Goal: Task Accomplishment & Management: Manage account settings

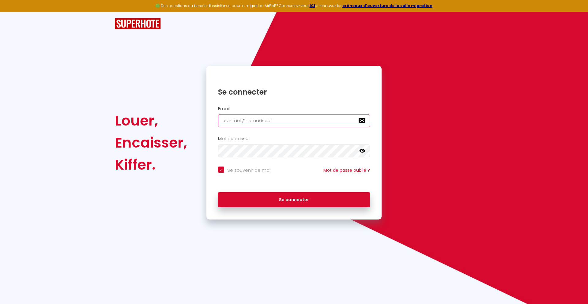
type input "[EMAIL_ADDRESS][DOMAIN_NAME]"
checkbox input "true"
type input "[EMAIL_ADDRESS][DOMAIN_NAME]"
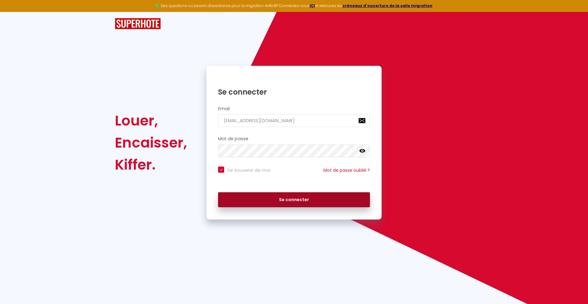
click at [294, 200] on button "Se connecter" at bounding box center [294, 199] width 152 height 15
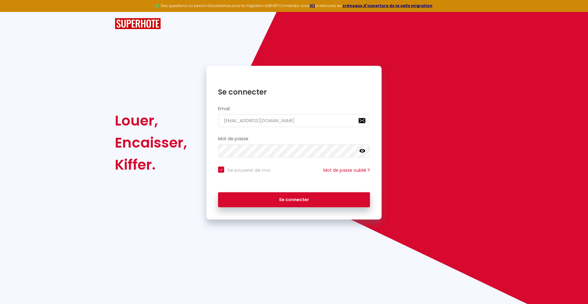
checkbox input "true"
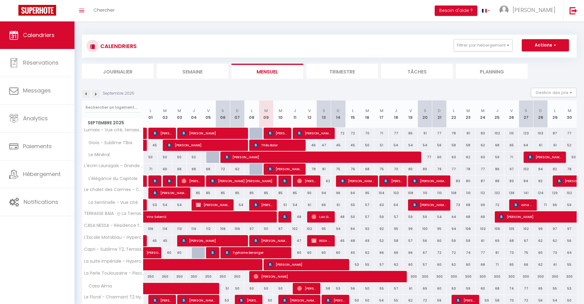
click at [118, 71] on li "Journalier" at bounding box center [118, 71] width 72 height 15
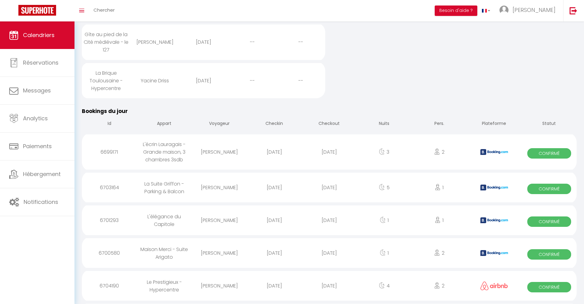
scroll to position [553, 0]
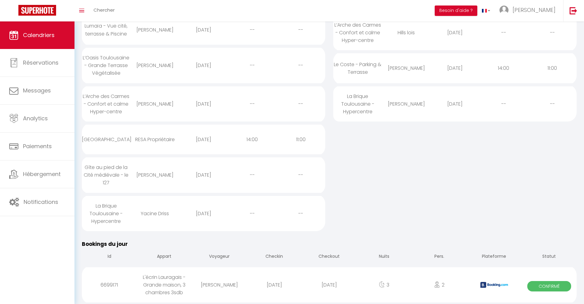
click at [329, 285] on div "[DATE]" at bounding box center [328, 285] width 55 height 20
select select "0"
select select "1"
select select
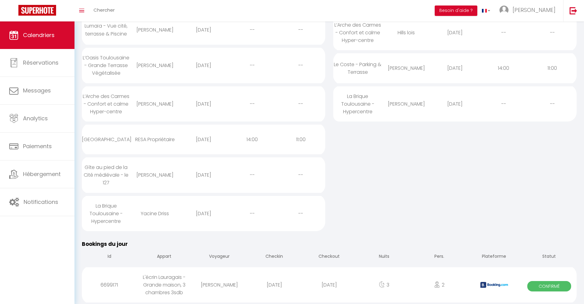
select select
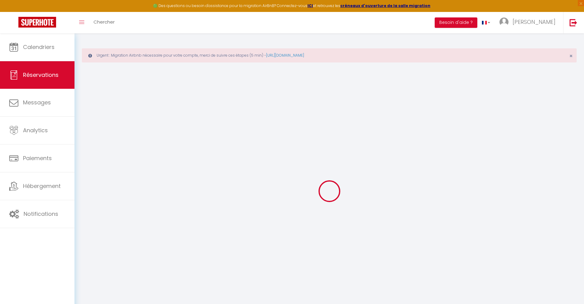
select select
checkbox input "false"
select select
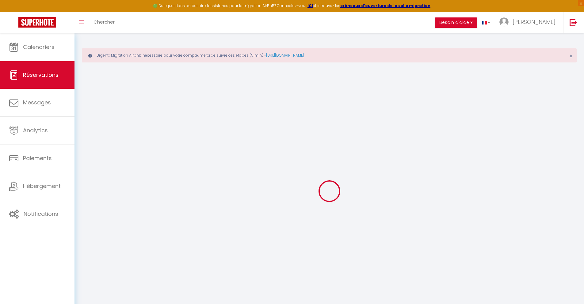
checkbox input "false"
type textarea "** THIS RESERVATION HAS BEEN PRE-PAID ** BOOKING NOTE : Payment charge is EUR 3…"
type input "72"
type input "7.95"
select select
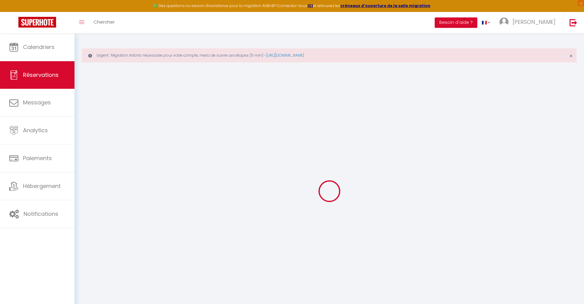
select select
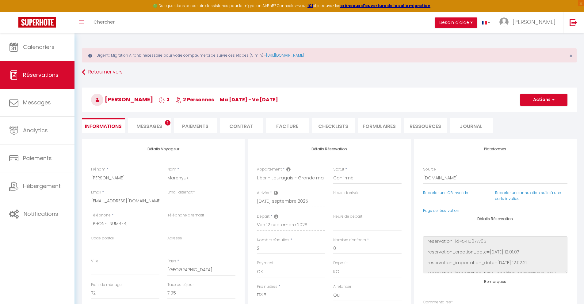
checkbox input "false"
select select
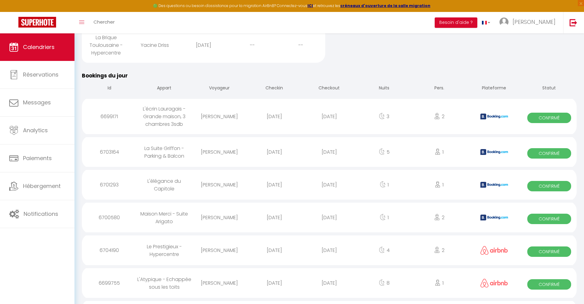
scroll to position [624, 0]
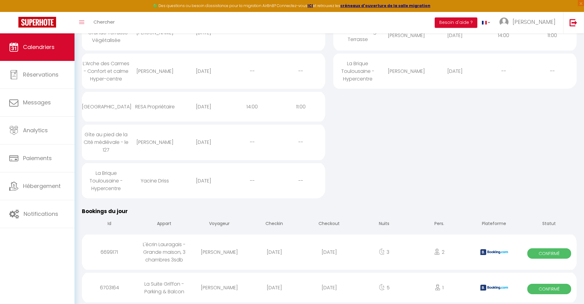
click at [329, 288] on div "[DATE]" at bounding box center [328, 288] width 55 height 20
select select "0"
select select "1"
select select
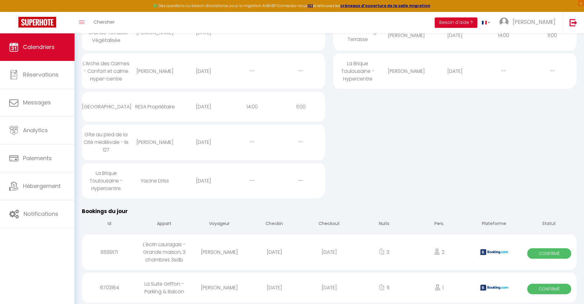
select select
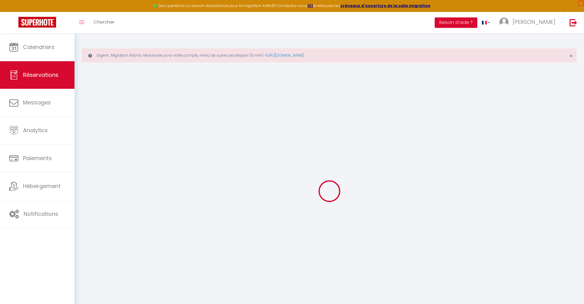
select select
checkbox input "false"
type textarea "** THIS RESERVATION HAS BEEN PRE-PAID ** Reservation has a cancellation grace p…"
type input "40"
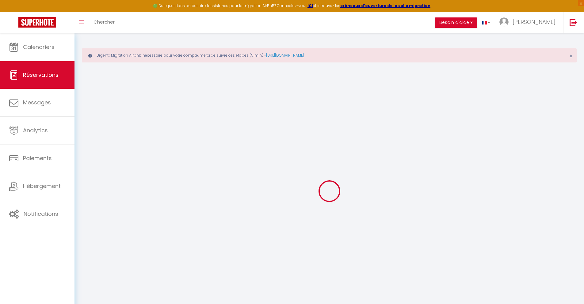
type input "13.96"
select select
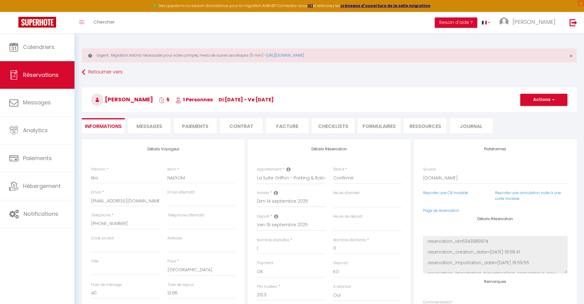
checkbox input "false"
select select
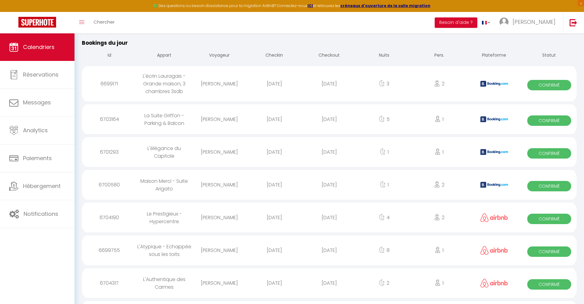
scroll to position [657, 0]
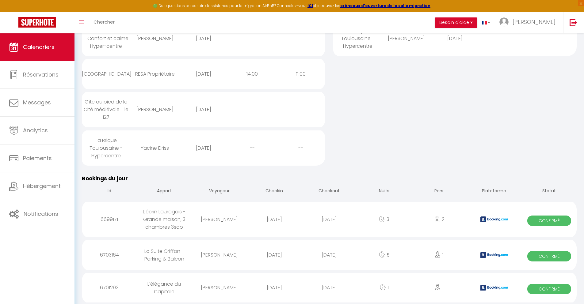
click at [329, 288] on div "[DATE]" at bounding box center [328, 288] width 55 height 20
select select "0"
select select "1"
select select
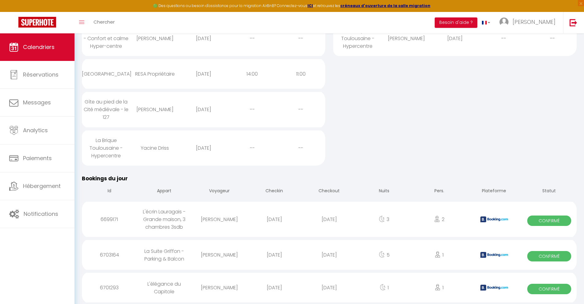
select select
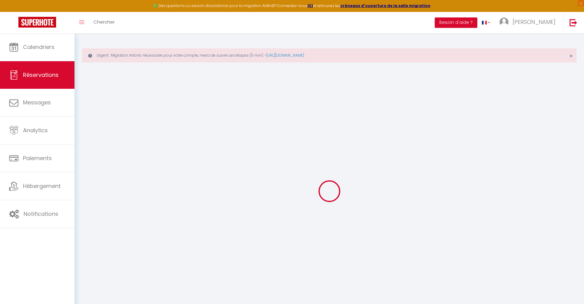
select select
checkbox input "false"
select select
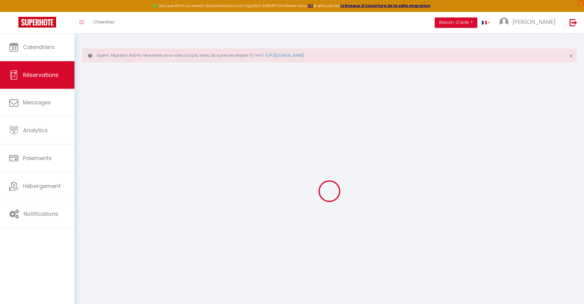
checkbox input "false"
type textarea "** THIS RESERVATION HAS BEEN PRE-PAID ** Approximate time of arrival: between 1…"
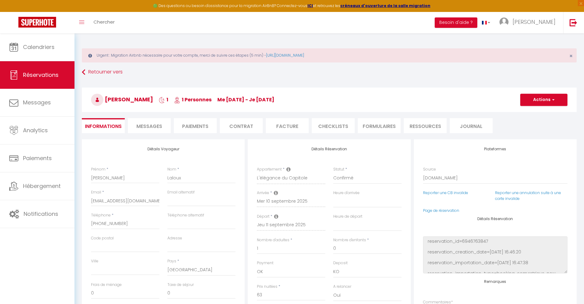
type input "40"
type input "4.12"
select select
checkbox input "false"
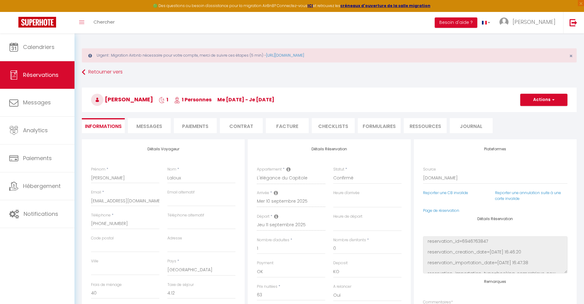
select select
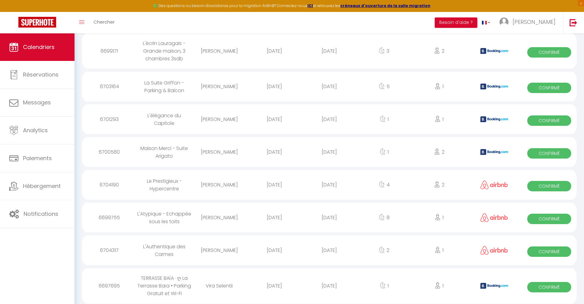
scroll to position [690, 0]
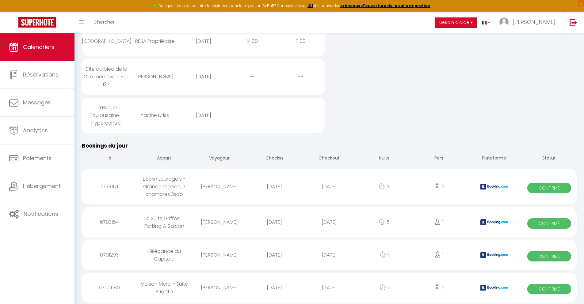
click at [329, 288] on div "[DATE]" at bounding box center [328, 288] width 55 height 20
select select "0"
select select "1"
select select
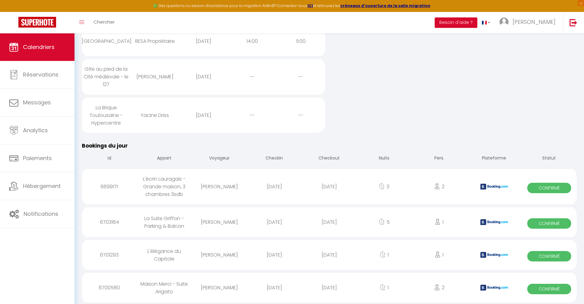
select select
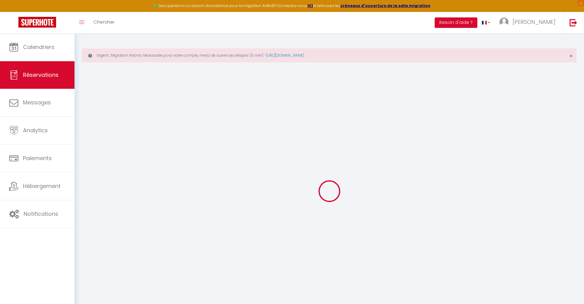
select select
checkbox input "false"
select select
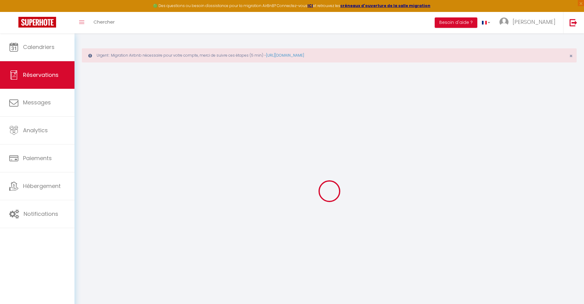
checkbox input "false"
type textarea "** THIS RESERVATION HAS BEEN PRE-PAID ** BOOKING NOTE : Payment charge is EUR 0…"
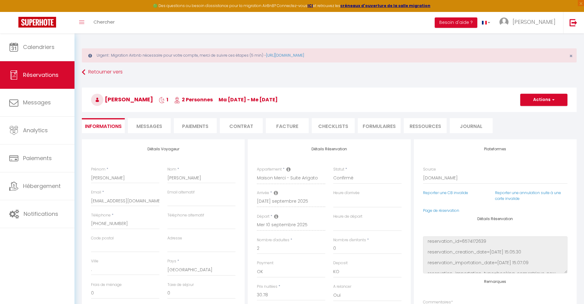
type input "30"
type input "2.01"
select select
checkbox input "false"
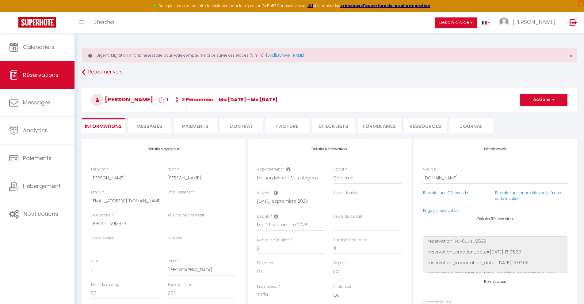
select select
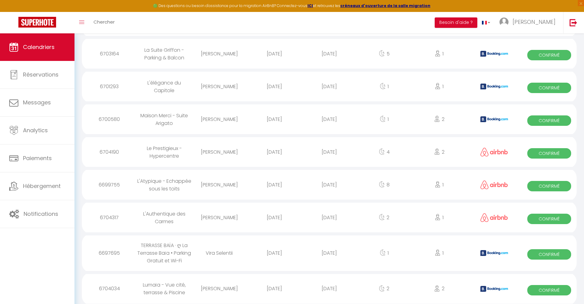
scroll to position [722, 0]
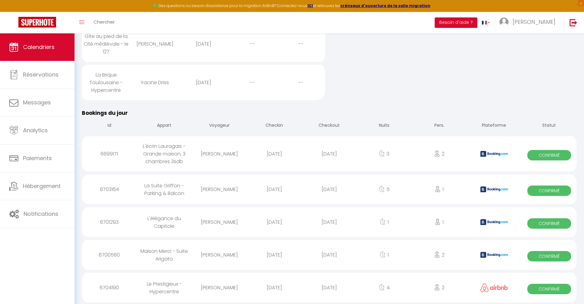
click at [329, 288] on div "[DATE]" at bounding box center [328, 288] width 55 height 20
select select "0"
select select "1"
select select
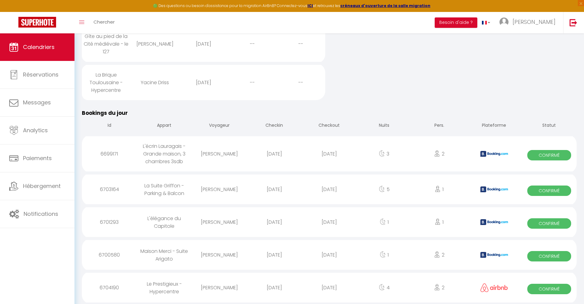
select select
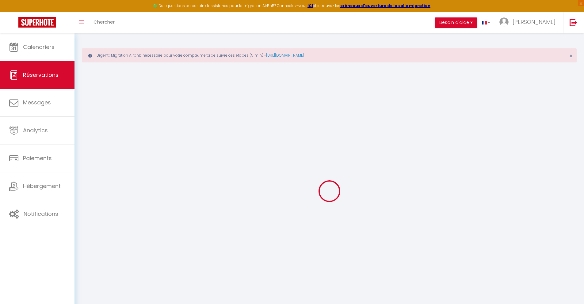
select select
select select "15"
checkbox input "false"
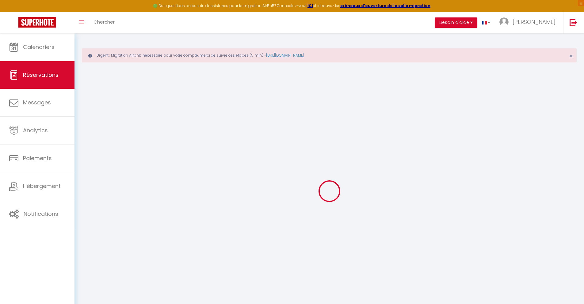
select select
checkbox input "false"
select select
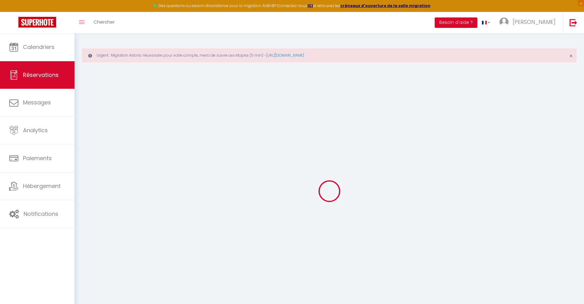
select select
checkbox input "false"
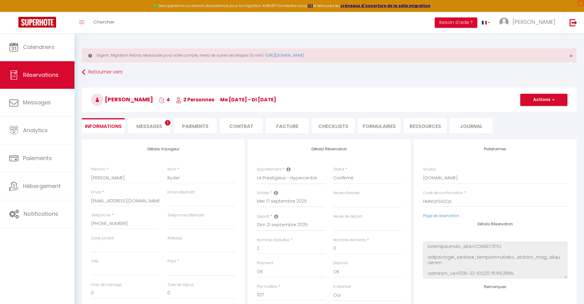
select select
type input "40"
type input "21.19"
select select
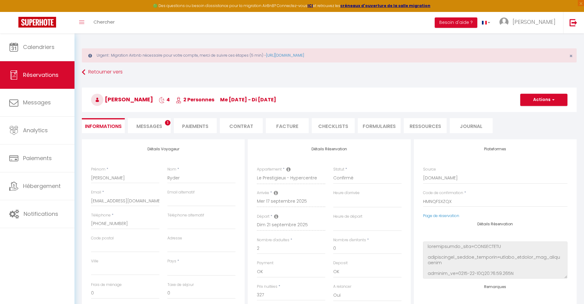
checkbox input "false"
select select
checkbox input "false"
select select
